Goal: Navigation & Orientation: Understand site structure

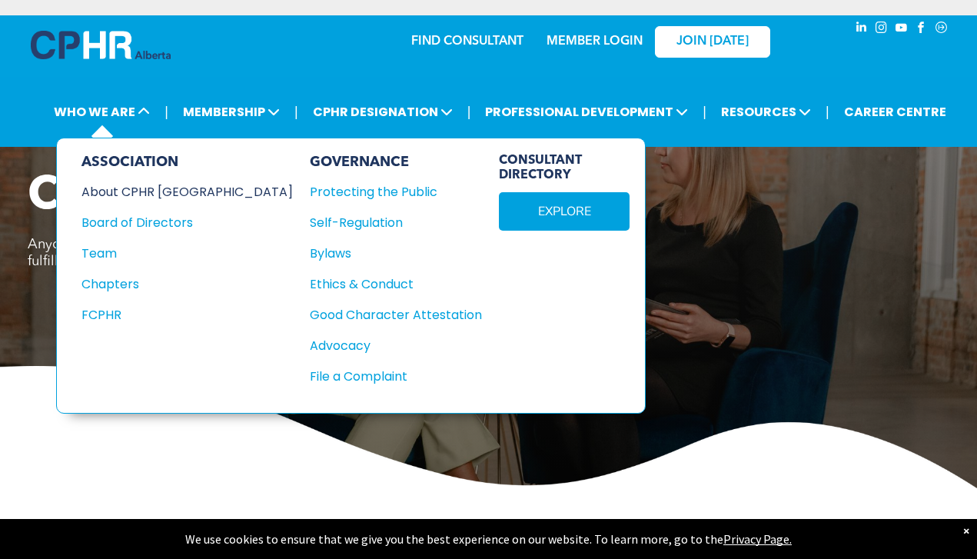
click at [124, 191] on div "About CPHR [GEOGRAPHIC_DATA]" at bounding box center [176, 191] width 191 height 19
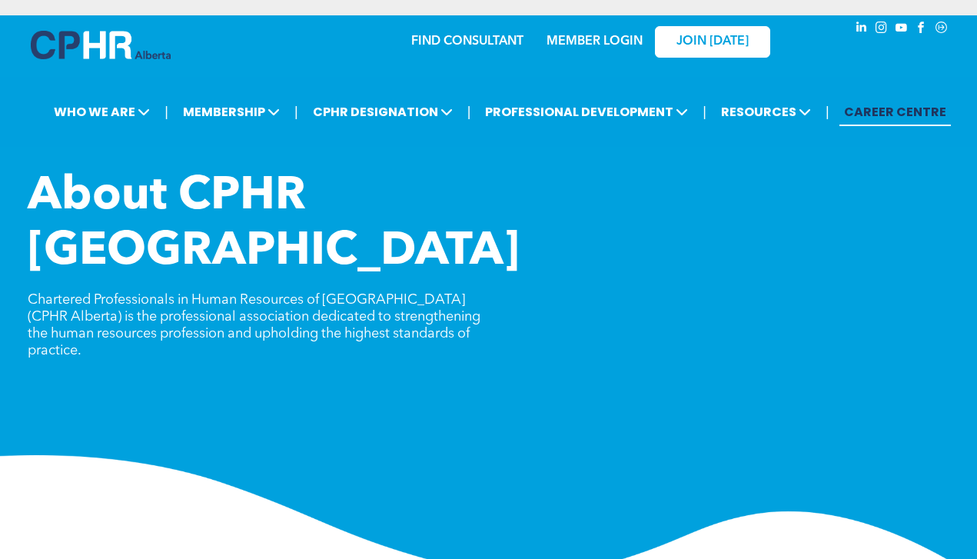
click at [908, 103] on link "CAREER CENTRE" at bounding box center [894, 112] width 111 height 28
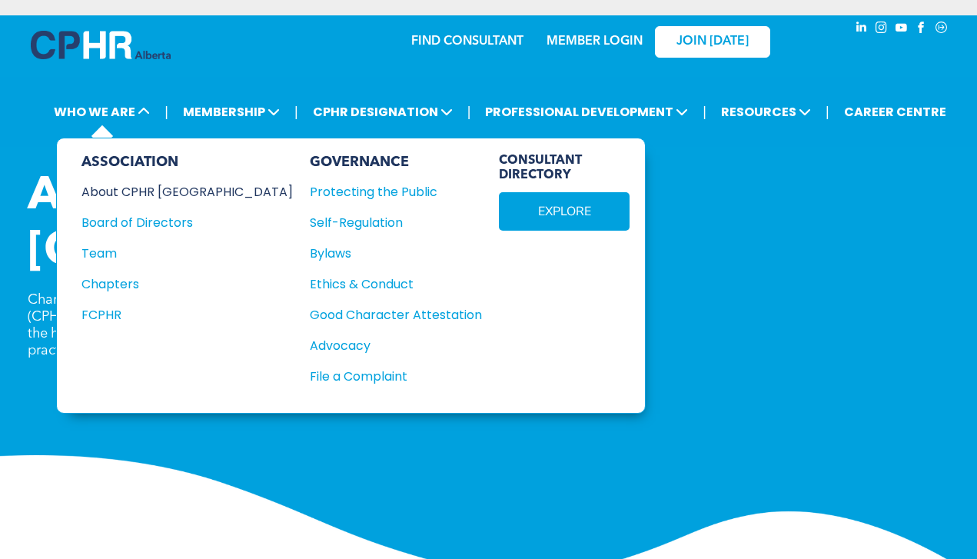
click at [128, 191] on div "About CPHR [GEOGRAPHIC_DATA]" at bounding box center [176, 191] width 191 height 19
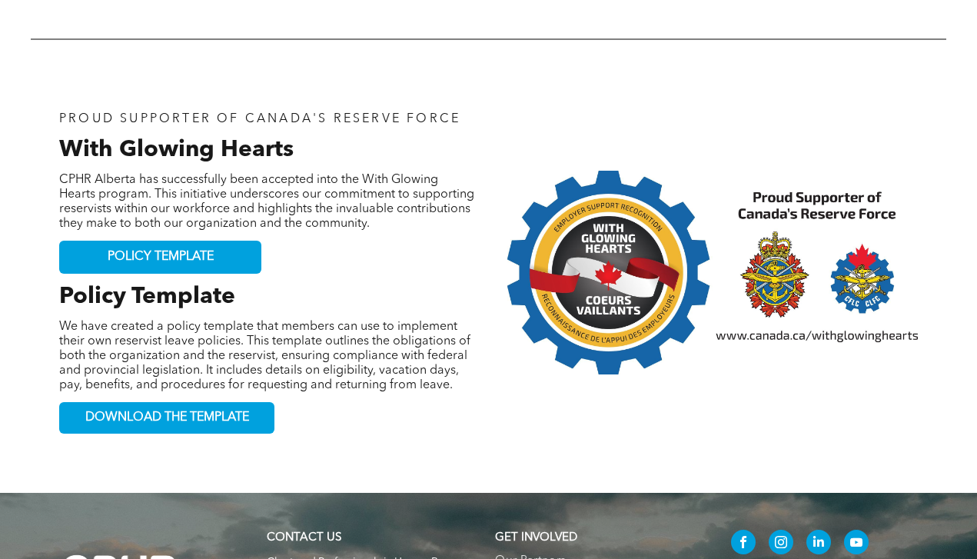
scroll to position [1508, 0]
